Goal: Task Accomplishment & Management: Use online tool/utility

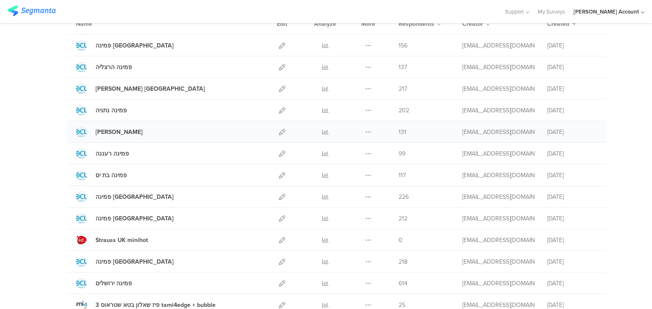
scroll to position [102, 0]
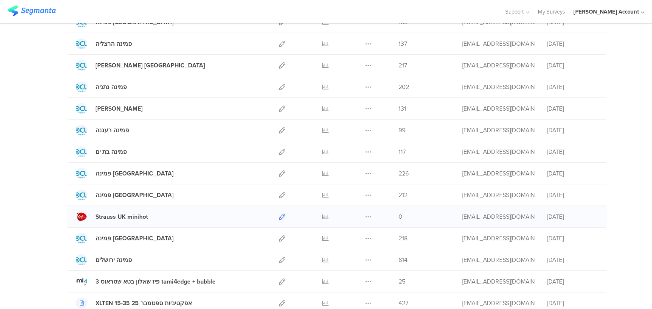
click at [279, 215] on icon at bounding box center [282, 217] width 6 height 6
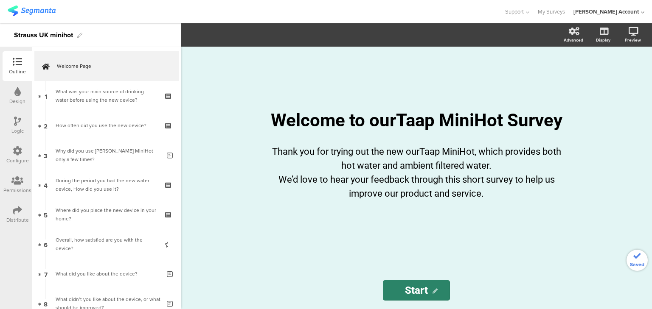
click at [77, 95] on div "What was your main source of drinking water before using the new device?" at bounding box center [106, 95] width 101 height 17
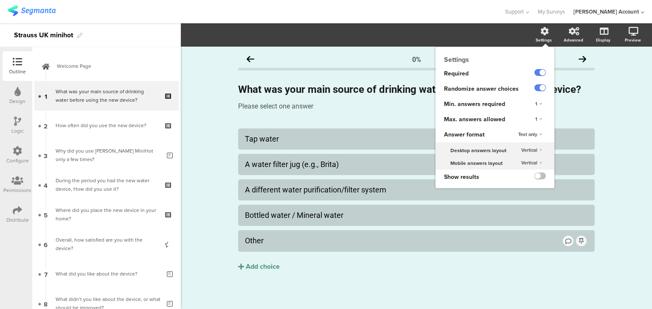
click at [521, 151] on span "Vertical" at bounding box center [529, 150] width 16 height 7
click at [526, 146] on div "Vertical Horizontal Vertical" at bounding box center [539, 150] width 30 height 13
click at [524, 135] on span "Text only" at bounding box center [527, 134] width 19 height 7
click at [520, 149] on span "Choice images" at bounding box center [519, 151] width 29 height 7
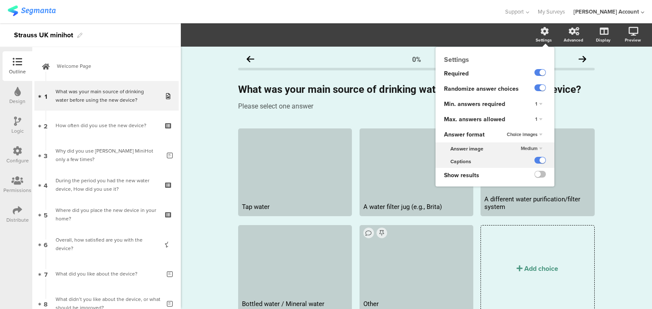
click at [521, 146] on span "Medium" at bounding box center [528, 148] width 17 height 7
click at [520, 155] on div "Small" at bounding box center [526, 156] width 50 height 9
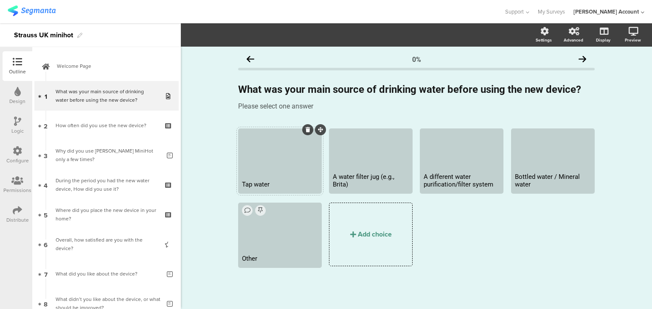
click at [272, 170] on div at bounding box center [279, 153] width 81 height 47
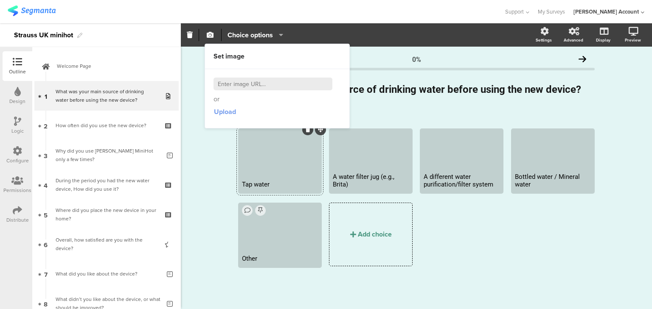
click at [221, 113] on span "Upload" at bounding box center [225, 112] width 22 height 10
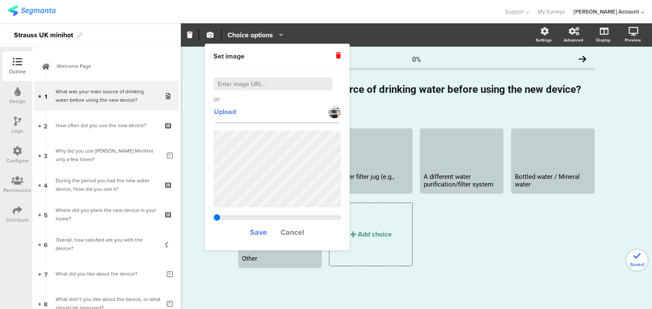
type input "2.18190909090909"
click at [260, 233] on span "Save" at bounding box center [258, 232] width 17 height 11
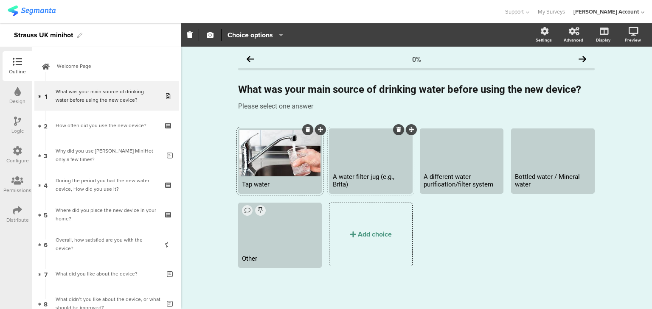
click at [364, 158] on div at bounding box center [370, 149] width 81 height 39
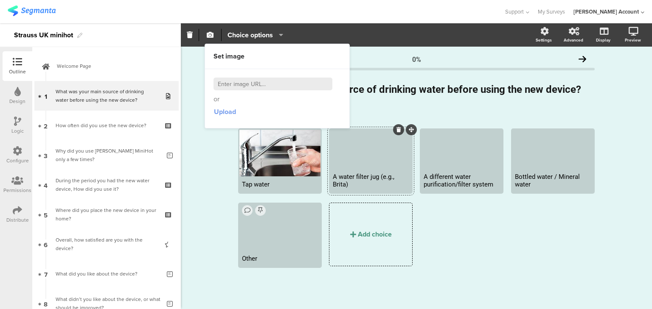
click at [222, 111] on span "Upload" at bounding box center [225, 112] width 22 height 10
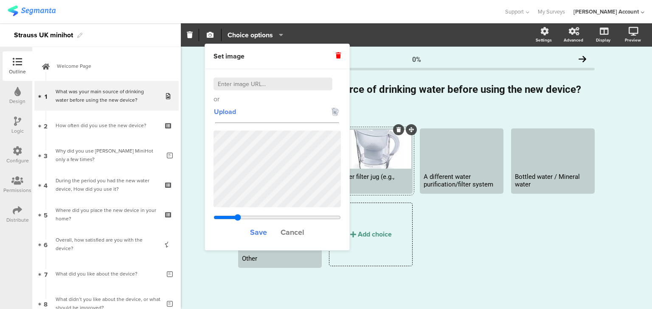
drag, startPoint x: 256, startPoint y: 215, endPoint x: 238, endPoint y: 217, distance: 18.4
type input "2.02843362831858"
click at [238, 217] on input "range" at bounding box center [276, 217] width 127 height 7
click at [260, 231] on span "Save" at bounding box center [258, 232] width 17 height 11
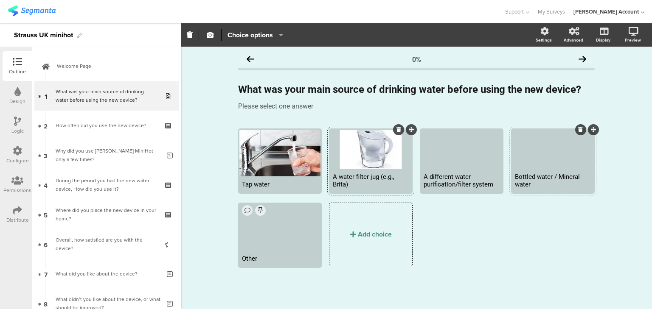
click at [557, 168] on div at bounding box center [552, 149] width 81 height 39
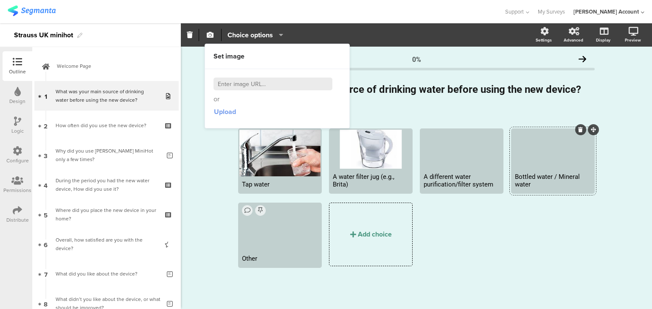
click at [225, 109] on span "Upload" at bounding box center [225, 112] width 22 height 10
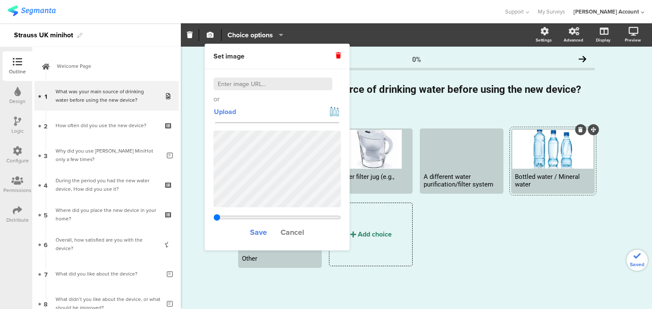
type input "0.963540930979133"
click at [260, 232] on span "Save" at bounding box center [258, 232] width 17 height 11
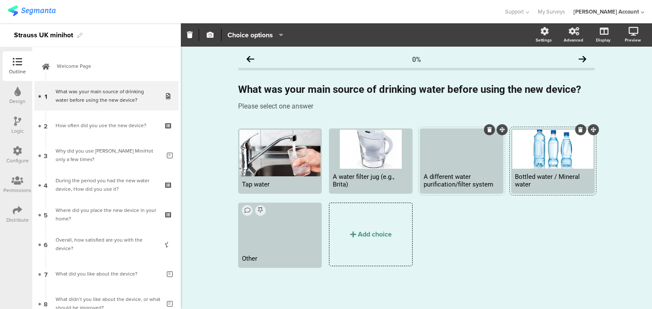
click at [435, 162] on div at bounding box center [461, 149] width 81 height 39
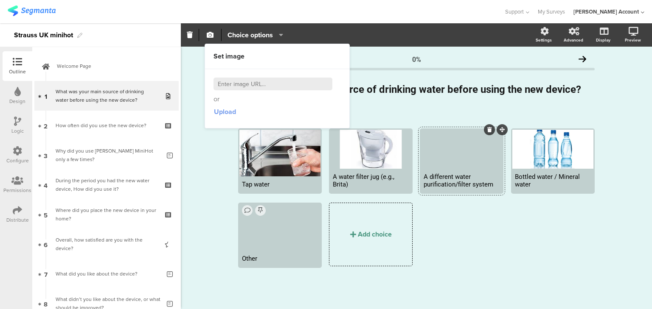
click at [222, 114] on span "Upload" at bounding box center [225, 112] width 22 height 10
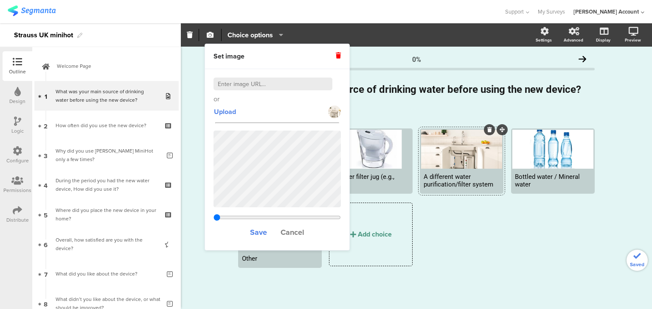
type input "1.66202493074792"
click at [252, 232] on span "Save" at bounding box center [258, 232] width 17 height 11
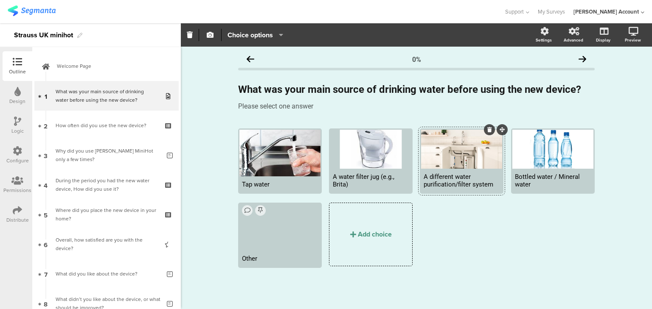
click at [443, 176] on div "A different water purification/filter system" at bounding box center [461, 180] width 76 height 15
click at [487, 231] on div "Tap water A water filter jug (e.g., Brita)" at bounding box center [420, 203] width 364 height 148
